Goal: Use online tool/utility: Utilize a website feature to perform a specific function

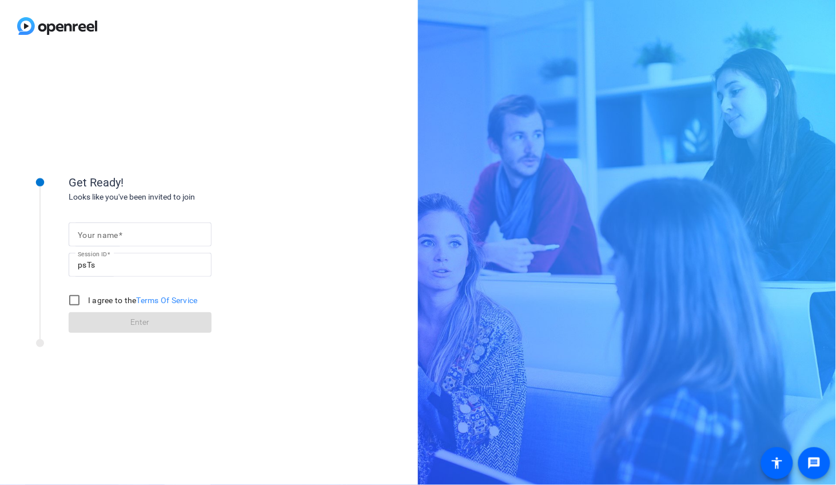
click at [133, 238] on input "Your name" at bounding box center [140, 235] width 125 height 14
type input "[PERSON_NAME]"
click at [78, 302] on input "I agree to the Terms Of Service" at bounding box center [74, 300] width 23 height 23
checkbox input "true"
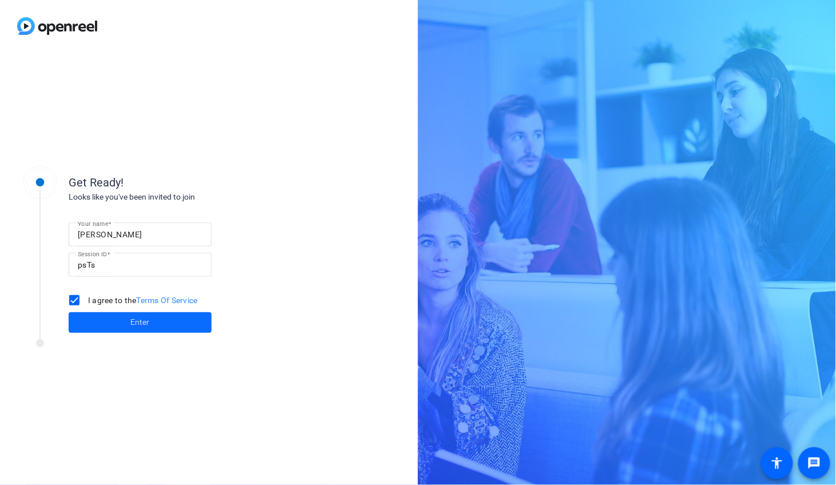
click at [146, 328] on span "Enter" at bounding box center [140, 322] width 19 height 12
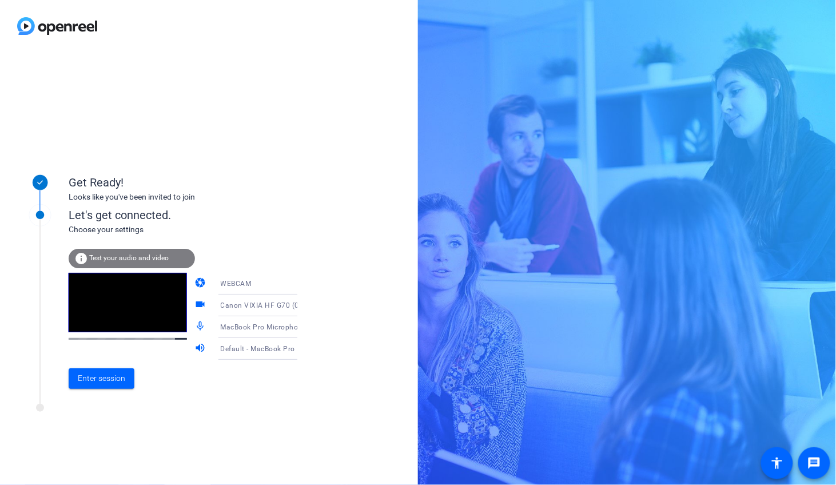
click at [302, 328] on icon at bounding box center [309, 327] width 14 height 14
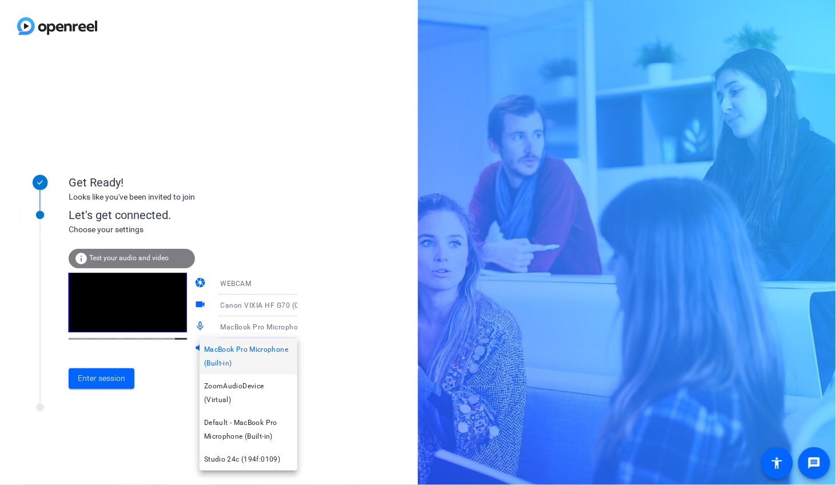
click at [363, 422] on div at bounding box center [418, 242] width 836 height 485
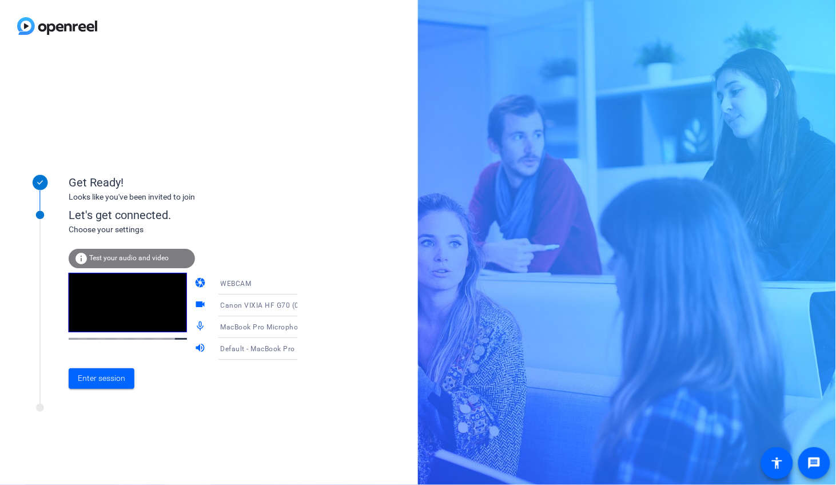
click at [302, 323] on icon at bounding box center [309, 327] width 14 height 14
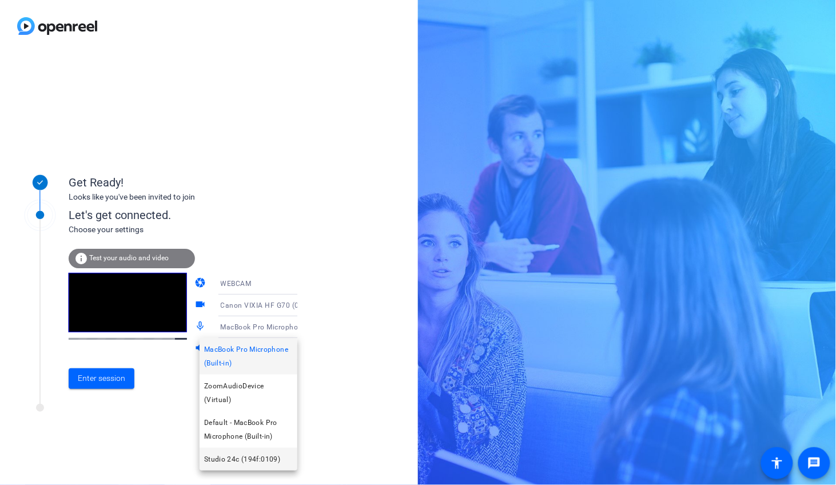
click at [257, 452] on span "Studio 24c (194f:0109)" at bounding box center [242, 459] width 76 height 14
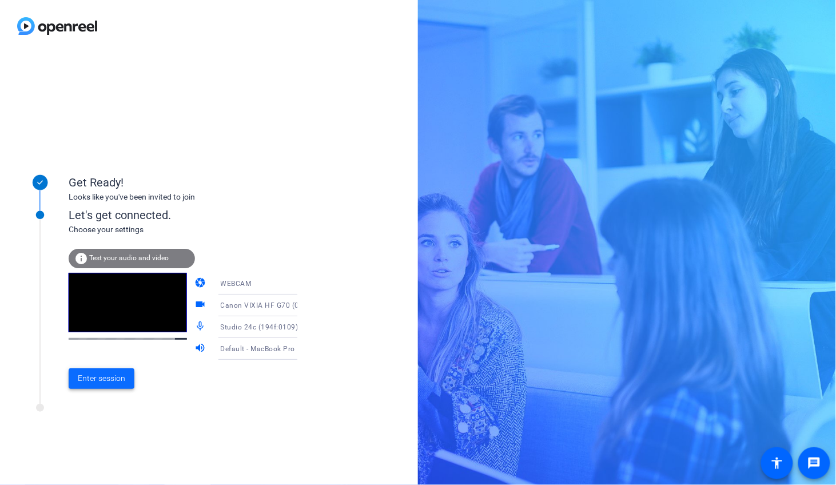
click at [104, 377] on span "Enter session" at bounding box center [101, 378] width 47 height 12
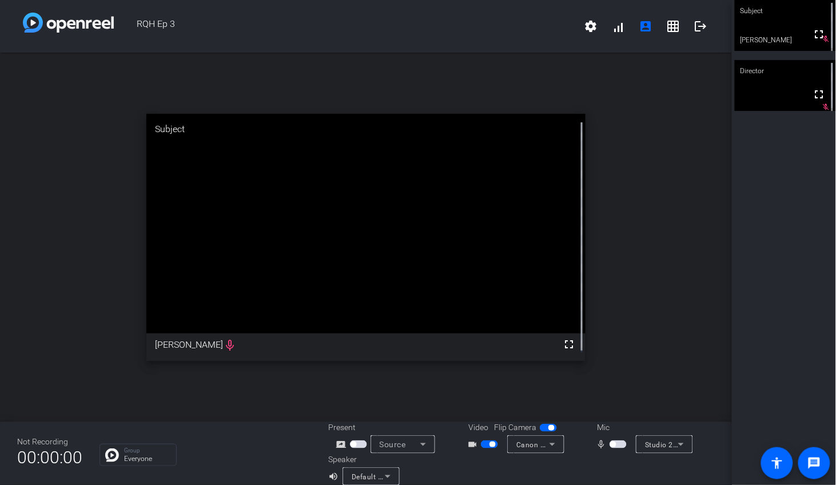
drag, startPoint x: 548, startPoint y: 428, endPoint x: 560, endPoint y: 420, distance: 14.9
click at [548, 428] on span "button" at bounding box center [551, 428] width 6 height 6
click at [682, 444] on icon at bounding box center [681, 445] width 14 height 14
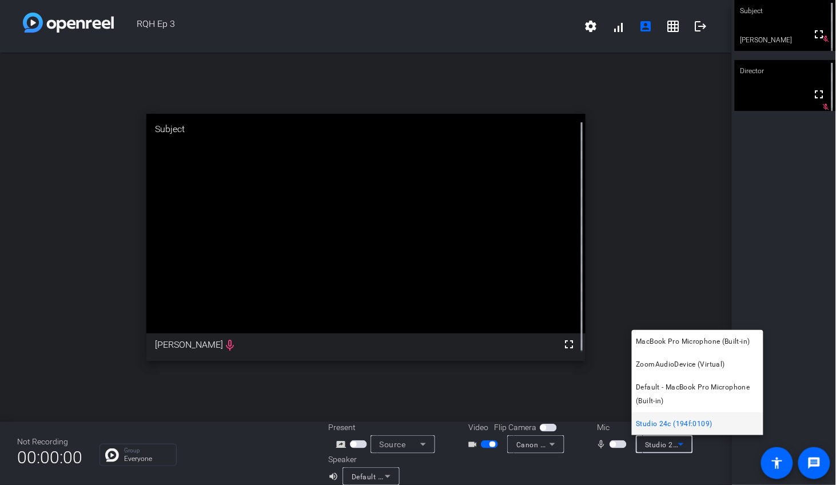
click at [702, 447] on div at bounding box center [418, 242] width 836 height 485
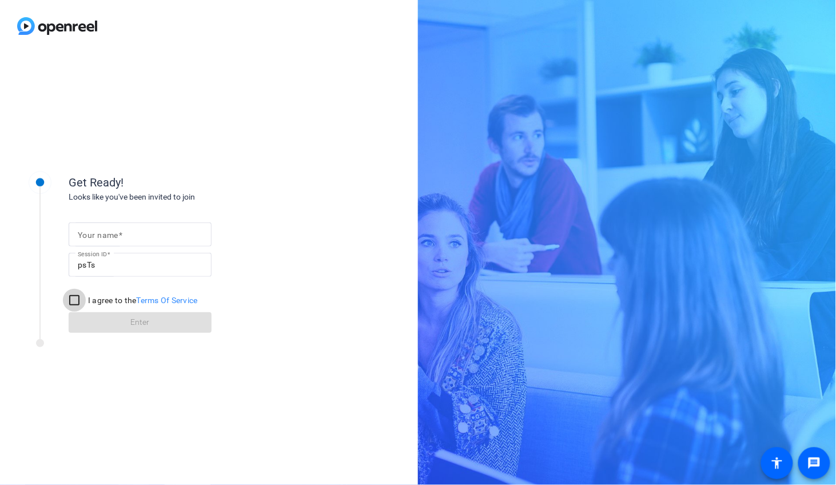
click at [71, 297] on input "I agree to the Terms Of Service" at bounding box center [74, 300] width 23 height 23
checkbox input "true"
click at [148, 234] on input "Your name" at bounding box center [140, 235] width 125 height 14
type input "[PERSON_NAME]"
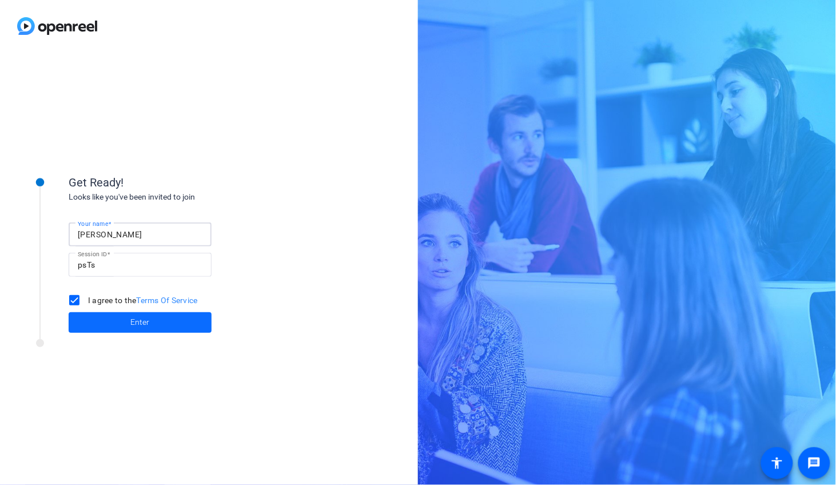
click at [153, 324] on span at bounding box center [140, 322] width 143 height 27
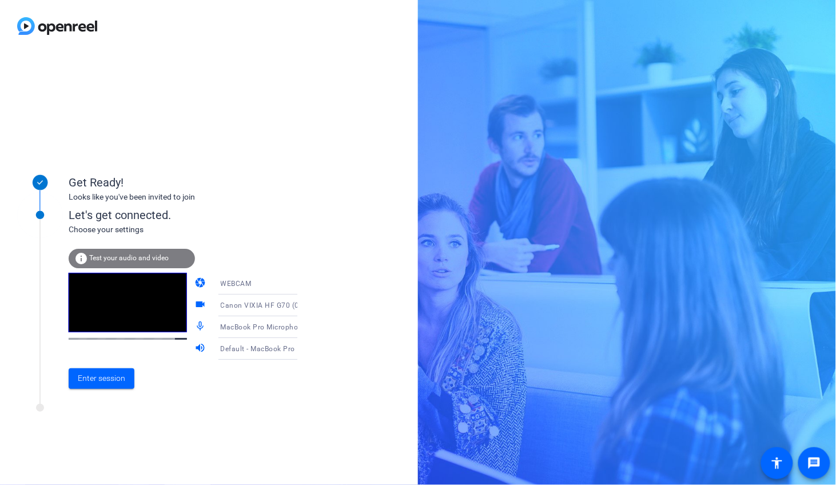
click at [267, 331] on span "MacBook Pro Microphone (Built-in)" at bounding box center [279, 326] width 117 height 9
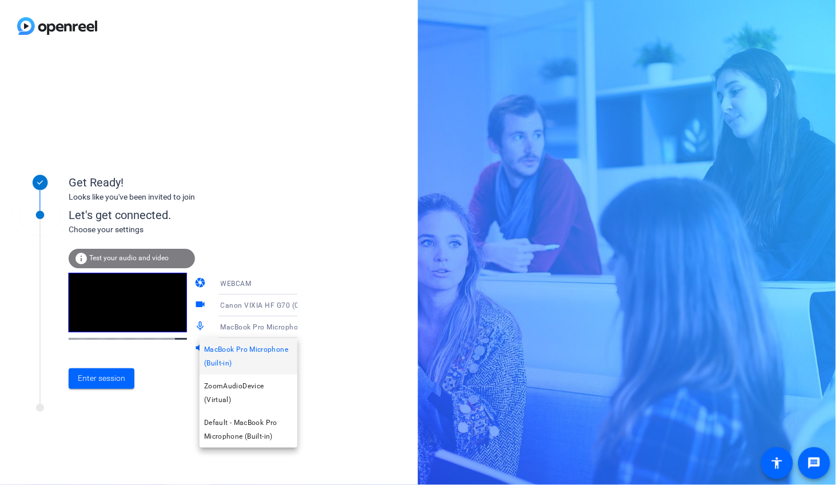
click at [147, 447] on div at bounding box center [418, 242] width 836 height 485
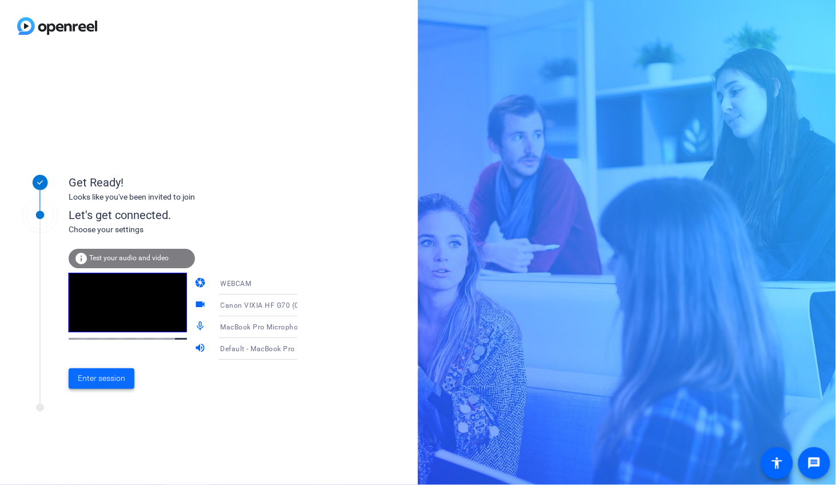
click at [98, 371] on span at bounding box center [102, 378] width 66 height 27
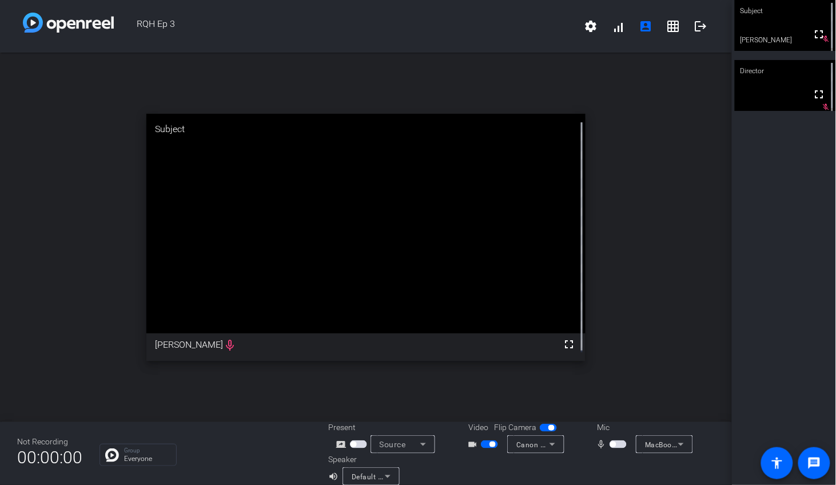
click at [548, 429] on span "button" at bounding box center [551, 428] width 6 height 6
